Goal: Task Accomplishment & Management: Manage account settings

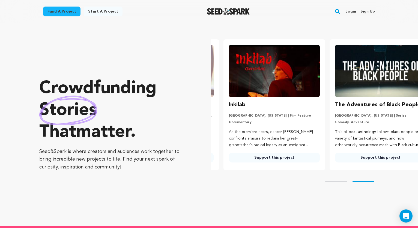
scroll to position [0, 111]
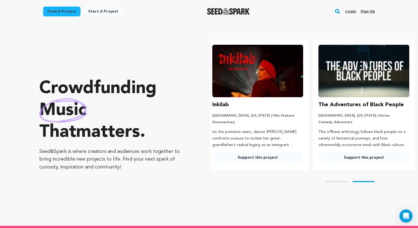
click at [351, 11] on link "Login" at bounding box center [351, 11] width 11 height 9
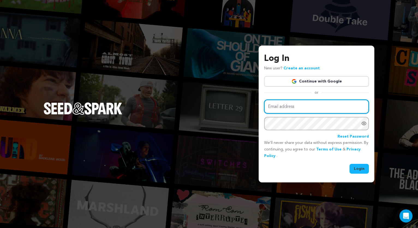
click at [300, 106] on input "Email address" at bounding box center [316, 107] width 105 height 14
type input "callumadams4@gmail.com"
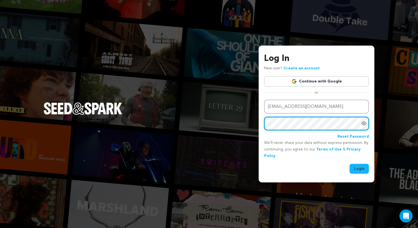
click at [359, 168] on button "Login" at bounding box center [359, 169] width 19 height 10
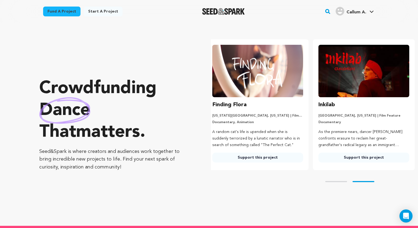
click at [69, 15] on link "Fund a project" at bounding box center [61, 12] width 37 height 10
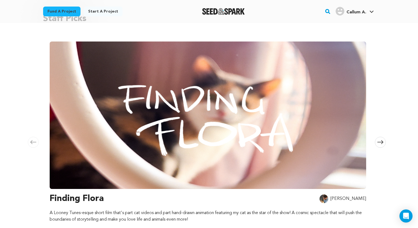
scroll to position [53, 0]
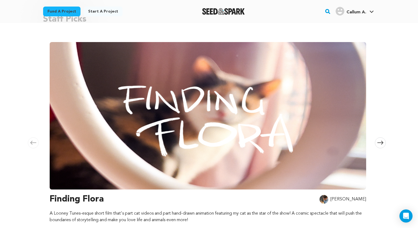
click at [383, 140] on span at bounding box center [380, 142] width 11 height 11
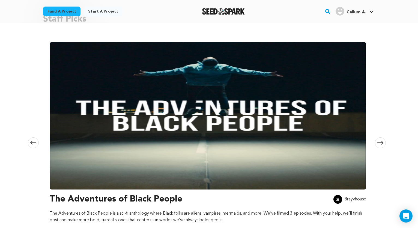
click at [383, 140] on span at bounding box center [380, 142] width 11 height 11
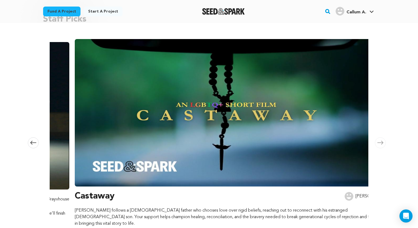
scroll to position [0, 644]
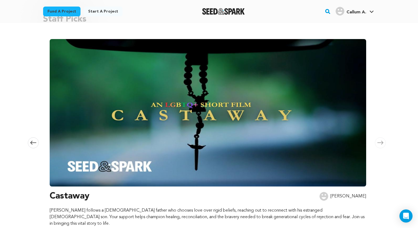
click at [383, 140] on span at bounding box center [380, 142] width 11 height 11
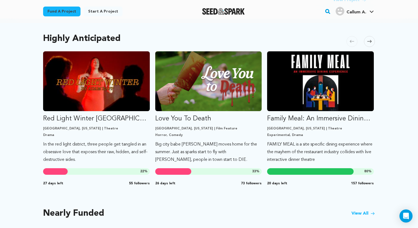
scroll to position [287, 0]
click at [371, 39] on icon at bounding box center [369, 41] width 4 height 4
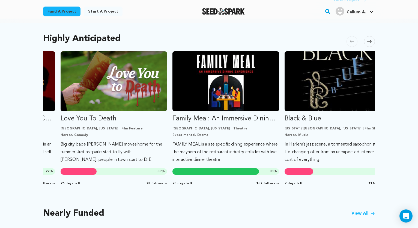
scroll to position [0, 112]
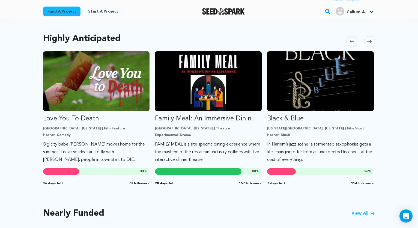
click at [371, 39] on icon at bounding box center [369, 41] width 4 height 4
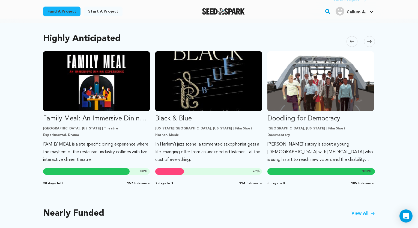
click at [371, 39] on icon at bounding box center [369, 41] width 4 height 4
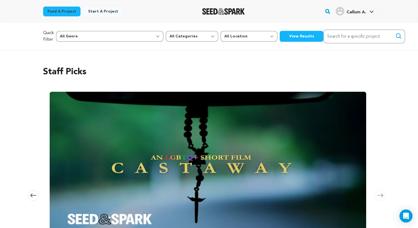
scroll to position [0, 0]
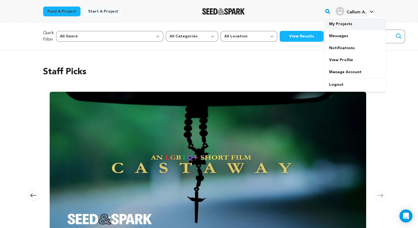
click at [337, 26] on link "My Projects" at bounding box center [355, 24] width 61 height 12
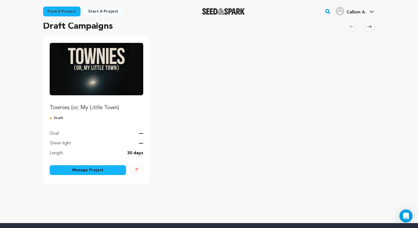
scroll to position [45, 0]
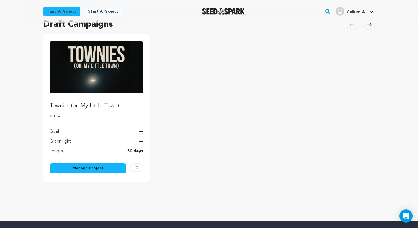
click at [91, 70] on img "Fund Townies (or, My Little Town)" at bounding box center [97, 67] width 94 height 52
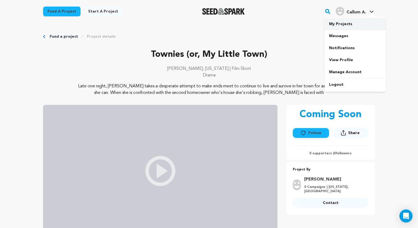
click at [348, 28] on link "My Projects" at bounding box center [355, 24] width 61 height 12
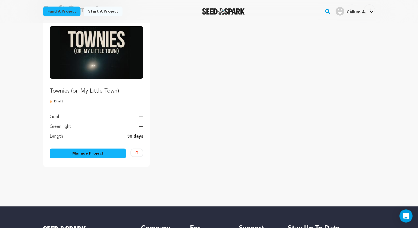
scroll to position [61, 0]
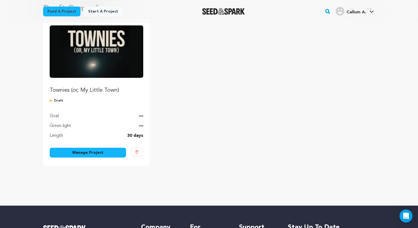
click at [93, 153] on link "Manage Project" at bounding box center [88, 153] width 76 height 10
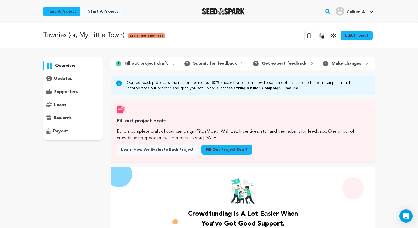
click at [355, 34] on link "Edit Project" at bounding box center [357, 36] width 32 height 10
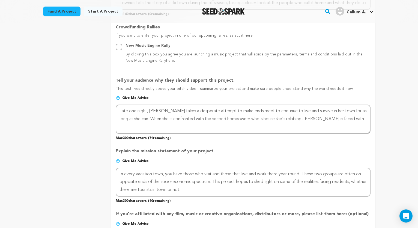
scroll to position [301, 0]
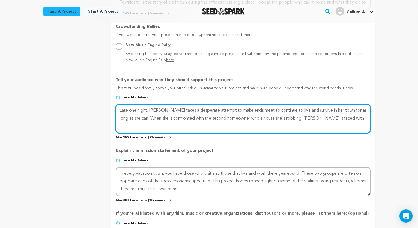
click at [207, 110] on textarea at bounding box center [243, 118] width 255 height 29
click at [240, 117] on textarea at bounding box center [243, 118] width 255 height 29
click at [244, 109] on textarea at bounding box center [243, 118] width 255 height 29
type textarea "Late one night, [PERSON_NAME] takes a desperate turn to make ends meet. to cont…"
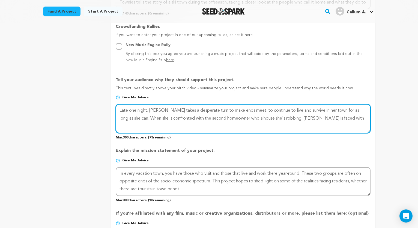
drag, startPoint x: 328, startPoint y: 117, endPoint x: 83, endPoint y: 100, distance: 245.7
click at [83, 100] on div "project story team social media video & images campaign incentives wishlist" at bounding box center [209, 87] width 332 height 632
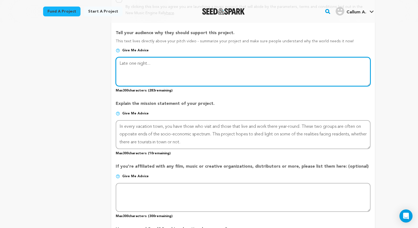
scroll to position [350, 0]
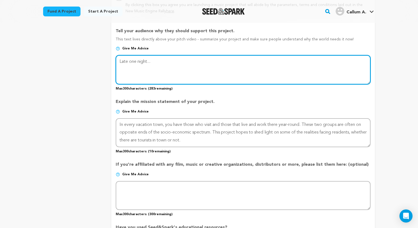
type textarea "Late one night..."
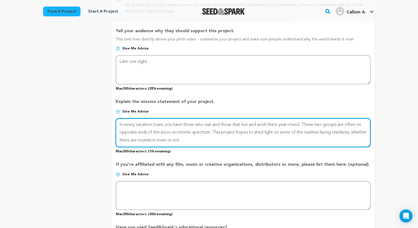
click at [148, 120] on textarea at bounding box center [243, 132] width 255 height 29
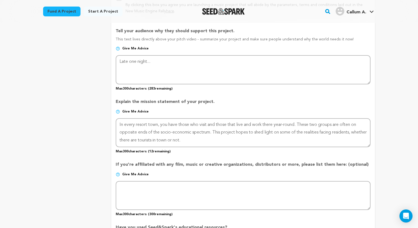
click at [52, 141] on div "project story team social media video & images campaign incentives wishlist" at bounding box center [72, 38] width 59 height 632
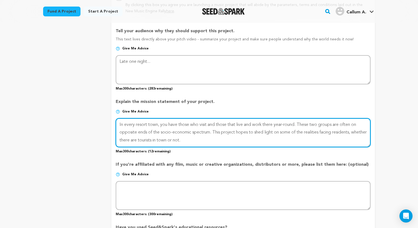
click at [161, 138] on textarea at bounding box center [243, 132] width 255 height 29
click at [208, 138] on textarea at bounding box center [243, 132] width 255 height 29
click at [336, 132] on textarea at bounding box center [243, 132] width 255 height 29
click at [307, 141] on textarea at bounding box center [243, 132] width 255 height 29
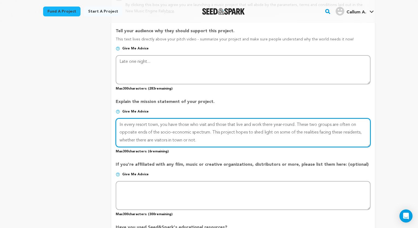
drag, startPoint x: 212, startPoint y: 131, endPoint x: 301, endPoint y: 122, distance: 89.4
click at [301, 122] on textarea at bounding box center [243, 132] width 255 height 29
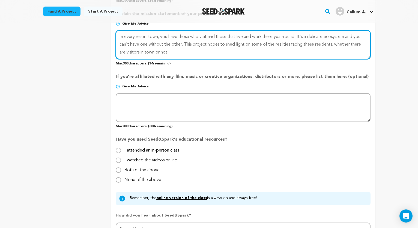
type textarea "In every resort town, you have those who visit and those that live and work the…"
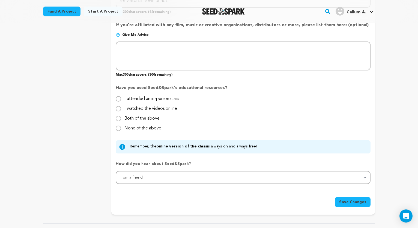
scroll to position [493, 0]
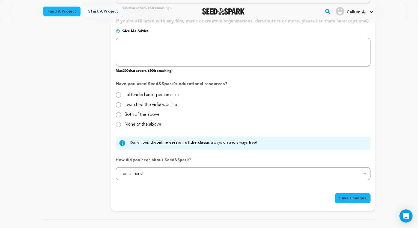
click at [358, 198] on span "Save Changes" at bounding box center [352, 197] width 27 height 5
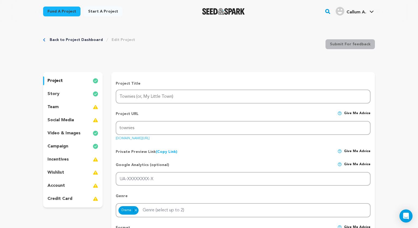
scroll to position [0, 0]
click at [58, 91] on p "story" at bounding box center [53, 94] width 12 height 7
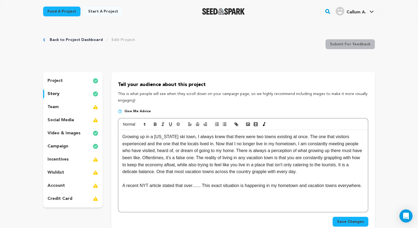
click at [305, 143] on p "Growing up in a [US_STATE] ski town, I always knew that there were two towns ex…" at bounding box center [243, 154] width 241 height 42
click at [194, 157] on p "Growing up in a [US_STATE] ski town, I always knew that there were two towns ex…" at bounding box center [243, 154] width 241 height 42
click at [194, 175] on p at bounding box center [243, 178] width 241 height 7
click at [275, 157] on p "Growing up in a [US_STATE] ski town, I always knew that there were two towns ex…" at bounding box center [243, 154] width 241 height 42
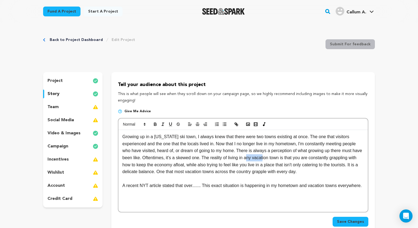
click at [275, 157] on p "Growing up in a [US_STATE] ski town, I always knew that there were two towns ex…" at bounding box center [243, 154] width 241 height 42
click at [270, 165] on p "Growing up in a [US_STATE] ski town, I always knew that there were two towns ex…" at bounding box center [243, 154] width 241 height 42
drag, startPoint x: 166, startPoint y: 190, endPoint x: 117, endPoint y: 178, distance: 49.9
click at [117, 178] on div "Tell your audience about this project This is what people will see when they sc…" at bounding box center [243, 154] width 264 height 165
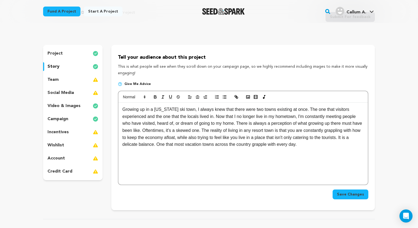
scroll to position [28, 0]
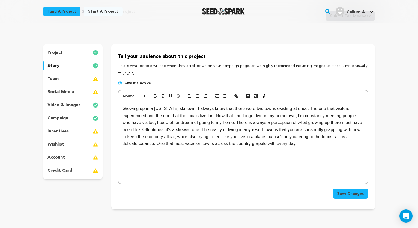
click at [353, 194] on span "Save Changes" at bounding box center [350, 193] width 27 height 5
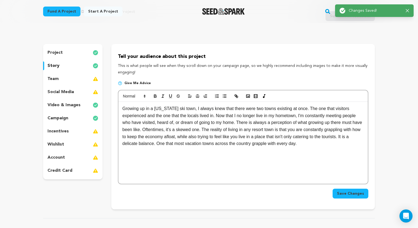
scroll to position [0, 0]
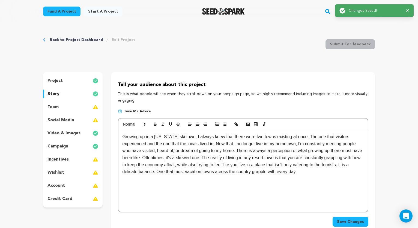
click at [57, 106] on p "team" at bounding box center [52, 107] width 11 height 7
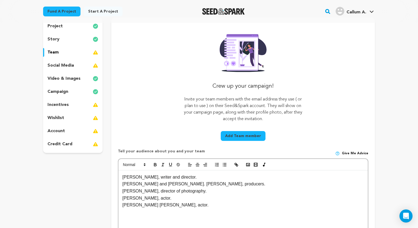
scroll to position [53, 0]
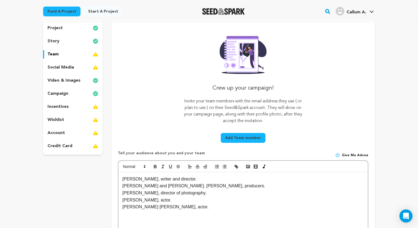
click at [76, 81] on p "video & images" at bounding box center [63, 80] width 33 height 7
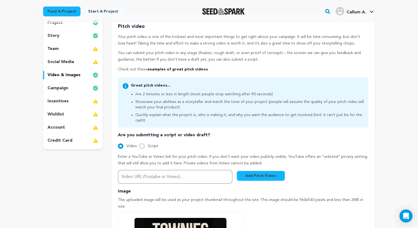
scroll to position [53, 0]
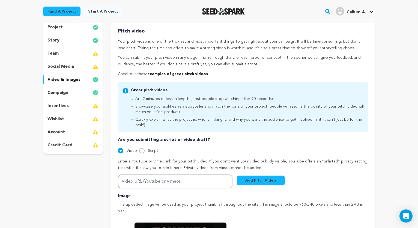
click at [56, 95] on p "campaign" at bounding box center [57, 93] width 21 height 7
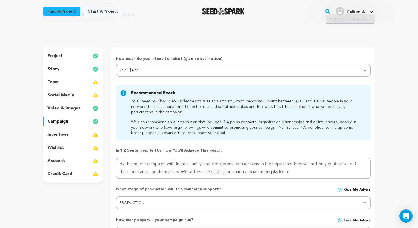
scroll to position [20, 0]
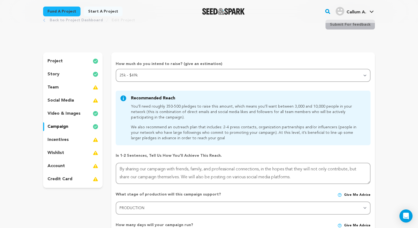
click at [67, 85] on div "team" at bounding box center [72, 87] width 59 height 9
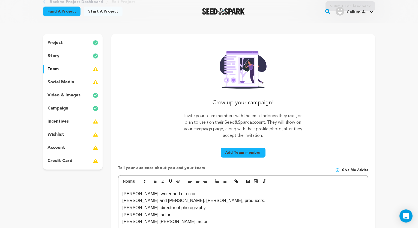
scroll to position [38, 0]
click at [255, 152] on button "Add Team member" at bounding box center [243, 152] width 45 height 10
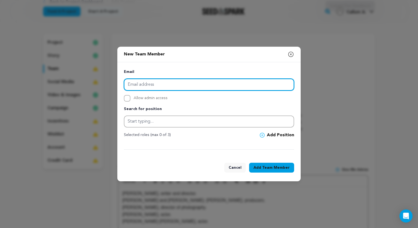
click at [182, 84] on input "email" at bounding box center [209, 85] width 170 height 12
paste input "[EMAIL_ADDRESS][DOMAIN_NAME]"
type input "[EMAIL_ADDRESS][DOMAIN_NAME]"
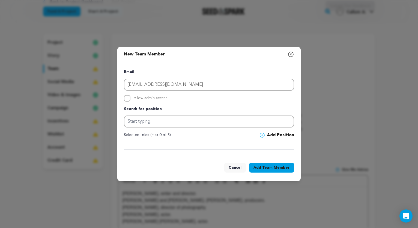
click at [127, 98] on input "Allow admin access" at bounding box center [127, 98] width 7 height 7
checkbox input "true"
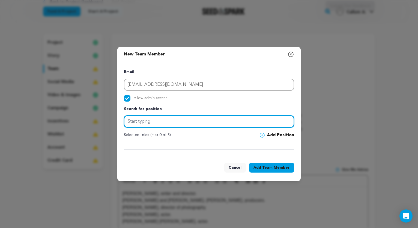
click at [133, 122] on input "text" at bounding box center [209, 121] width 170 height 12
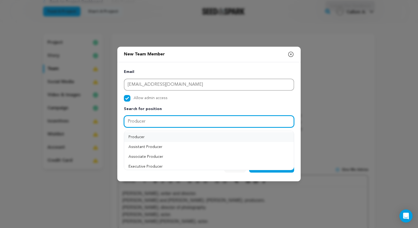
type input "Producer"
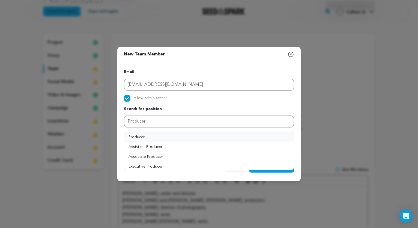
click at [137, 138] on button "Producer" at bounding box center [209, 137] width 170 height 10
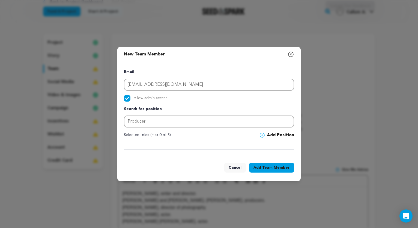
click at [261, 166] on button "Add Team Member" at bounding box center [271, 168] width 45 height 10
click at [272, 136] on button "Add Position" at bounding box center [277, 135] width 34 height 7
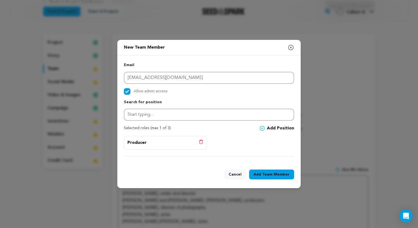
click at [268, 172] on span "Team Member" at bounding box center [276, 174] width 28 height 5
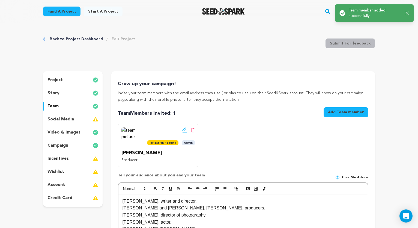
scroll to position [0, 0]
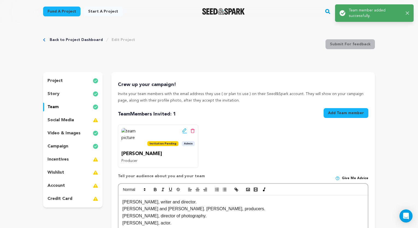
click at [344, 114] on button "Add Team member" at bounding box center [346, 113] width 45 height 10
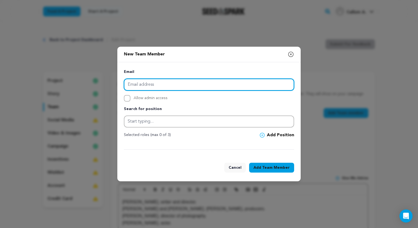
click at [142, 83] on input "email" at bounding box center [209, 85] width 170 height 12
paste input "[PERSON_NAME][EMAIL_ADDRESS][PERSON_NAME][DOMAIN_NAME]"
type input "[PERSON_NAME][EMAIL_ADDRESS][PERSON_NAME][DOMAIN_NAME]"
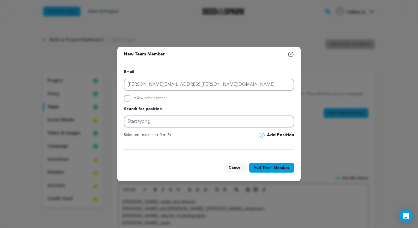
click at [128, 99] on input "Allow admin access" at bounding box center [127, 98] width 7 height 7
checkbox input "true"
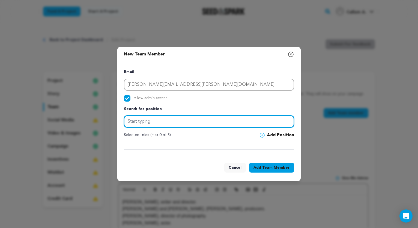
click at [144, 123] on input "text" at bounding box center [209, 121] width 170 height 12
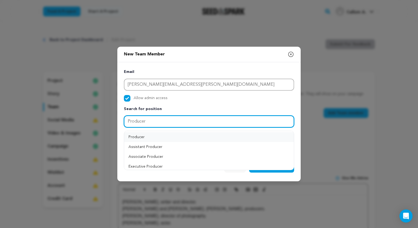
type input "Producer"
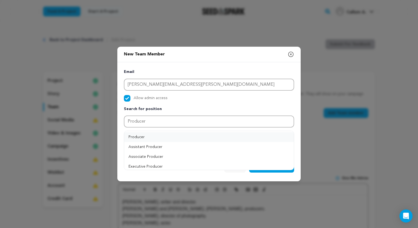
click at [142, 138] on button "Producer" at bounding box center [209, 137] width 170 height 10
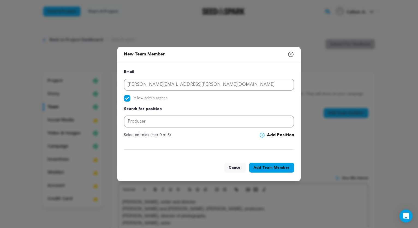
click at [270, 135] on button "Add Position" at bounding box center [277, 135] width 34 height 7
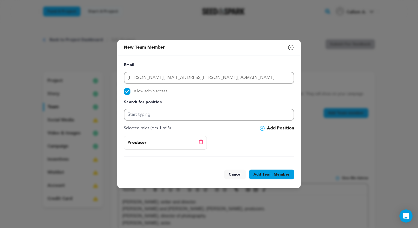
click at [272, 172] on span "Team Member" at bounding box center [276, 174] width 28 height 5
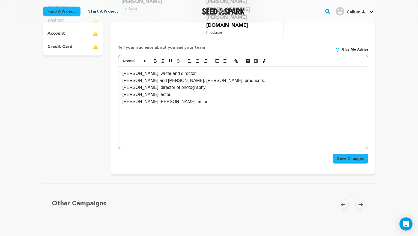
scroll to position [152, 0]
click at [353, 156] on span "Save Changes" at bounding box center [350, 158] width 27 height 5
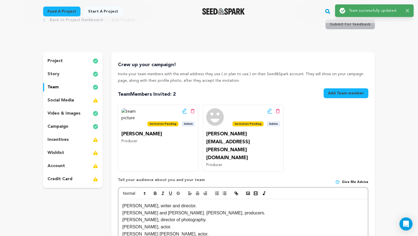
scroll to position [0, 0]
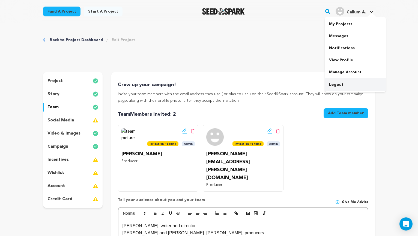
click at [339, 82] on link "Logout" at bounding box center [355, 85] width 61 height 12
